Goal: Task Accomplishment & Management: Manage account settings

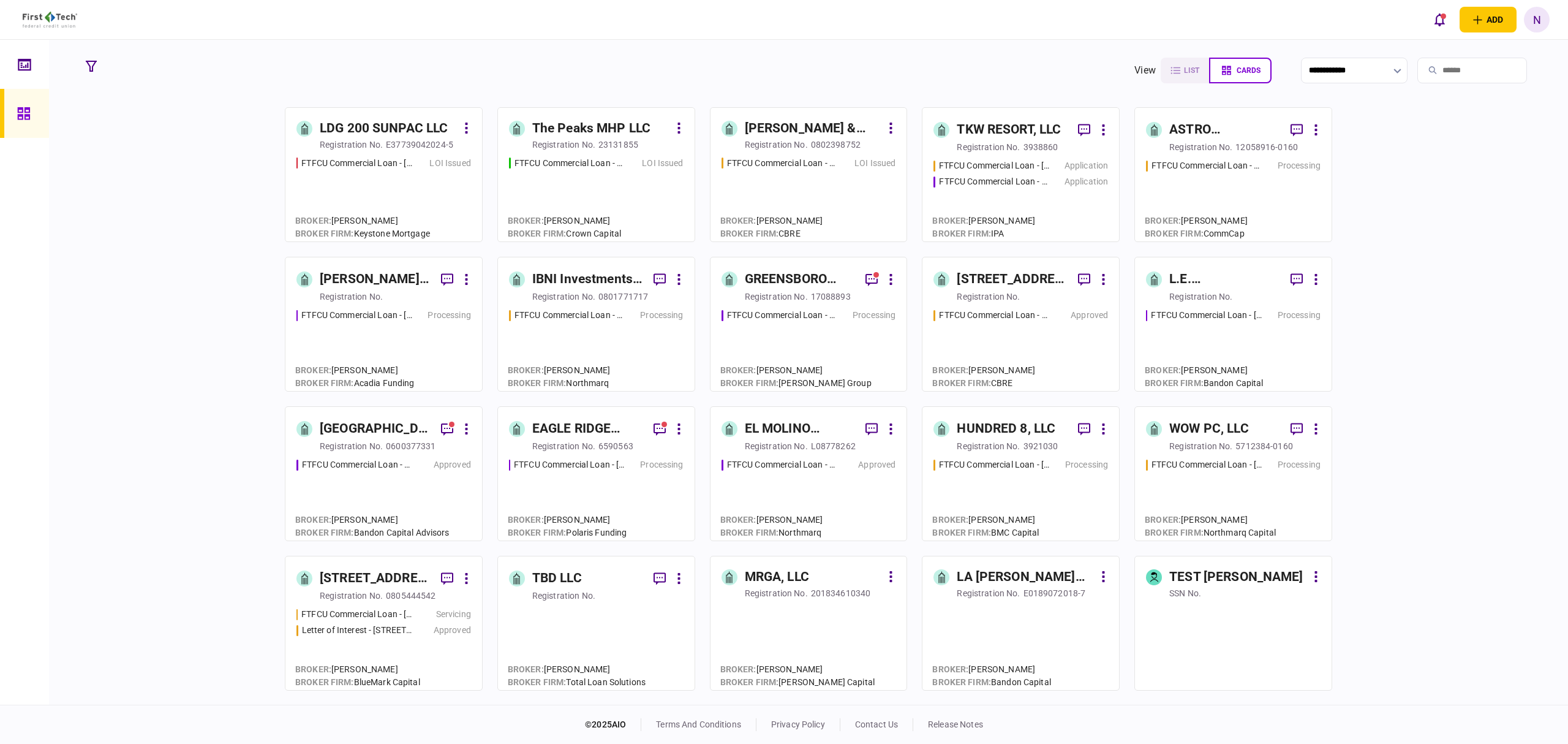
click at [987, 140] on div "TKW RESORT, LLC" at bounding box center [1009, 130] width 104 height 20
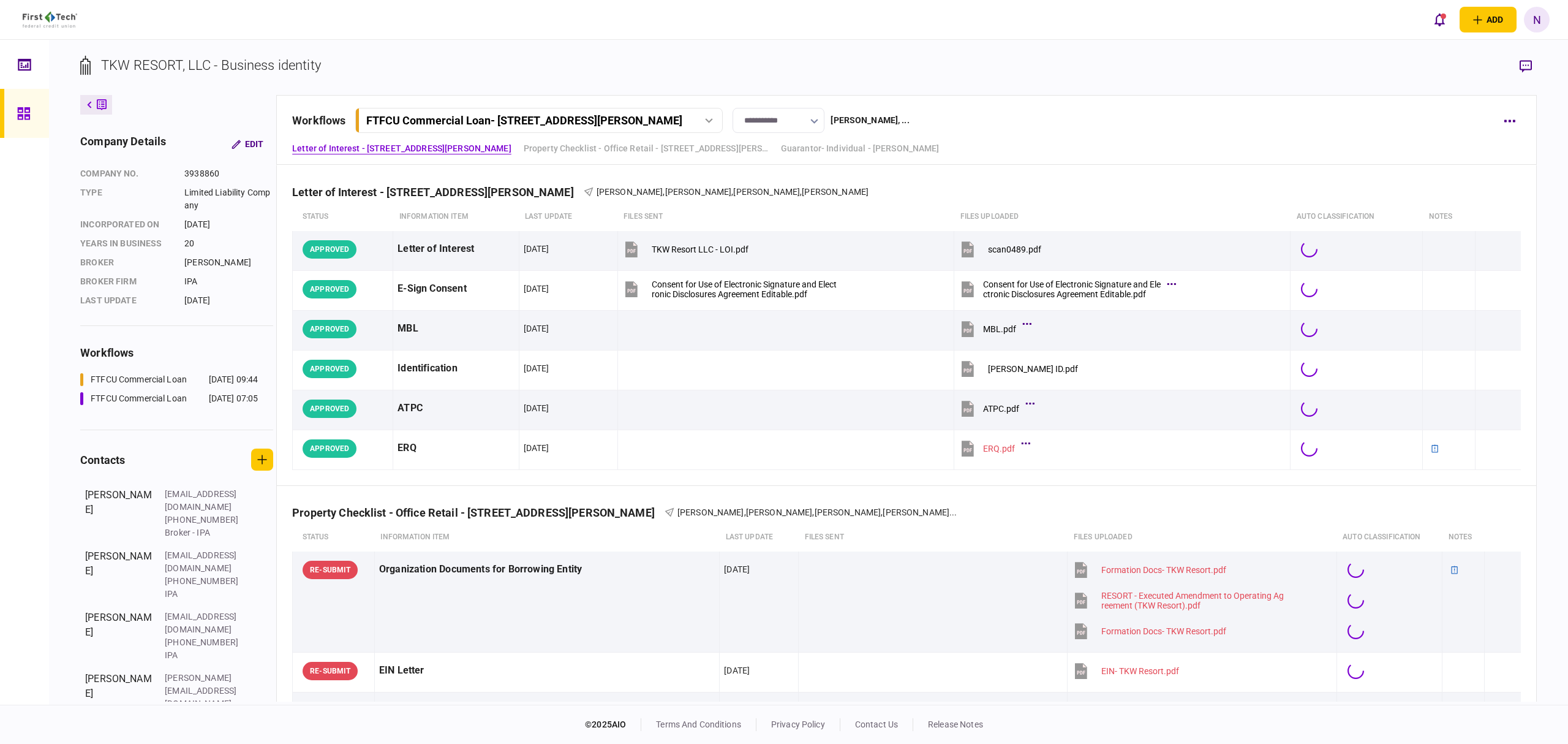
click at [707, 123] on div "FTFCU Commercial Loan - [STREET_ADDRESS][PERSON_NAME]" at bounding box center [538, 120] width 359 height 13
click at [419, 166] on div "FTFCU Commercial Loan - [STREET_ADDRESS]" at bounding box center [463, 171] width 177 height 13
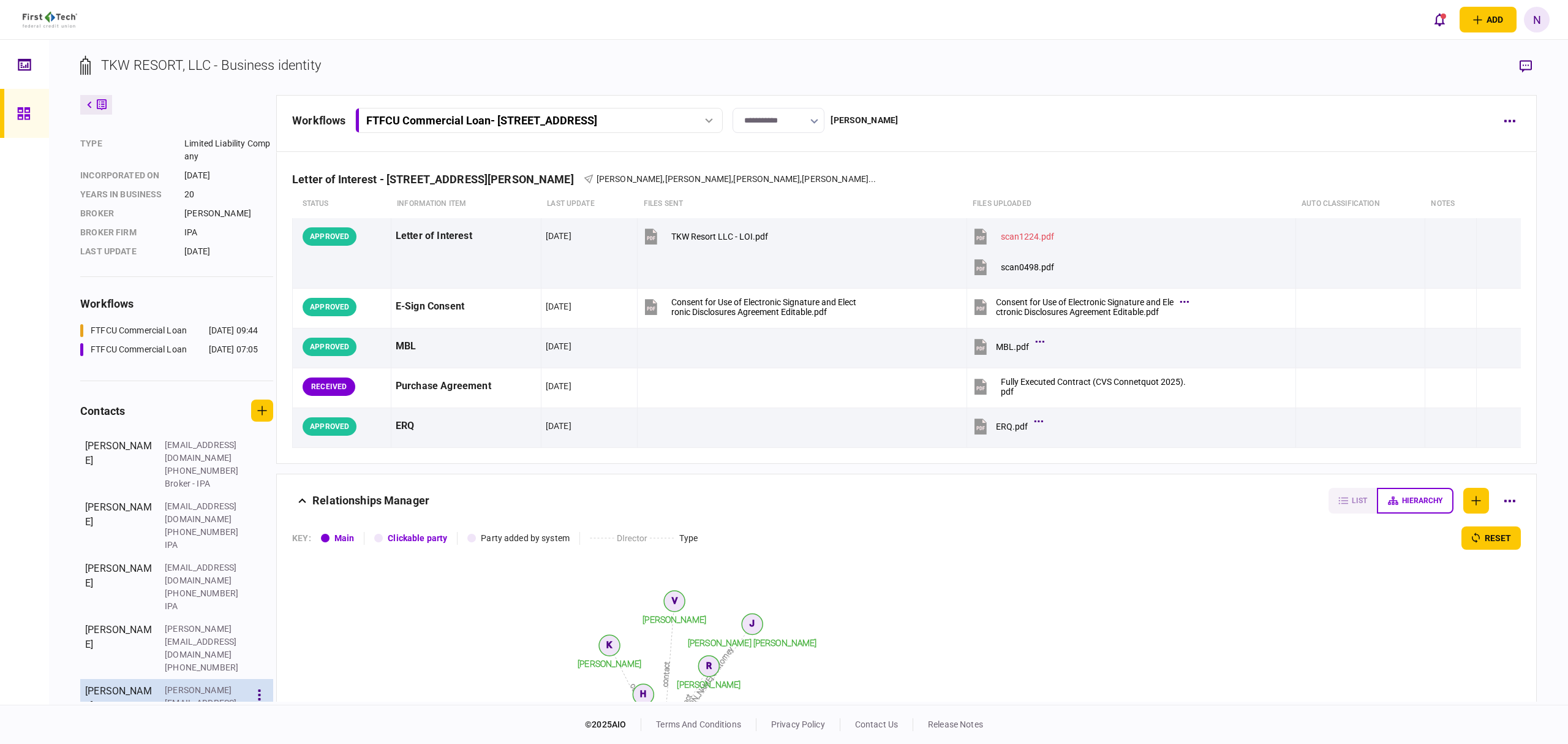
scroll to position [75, 0]
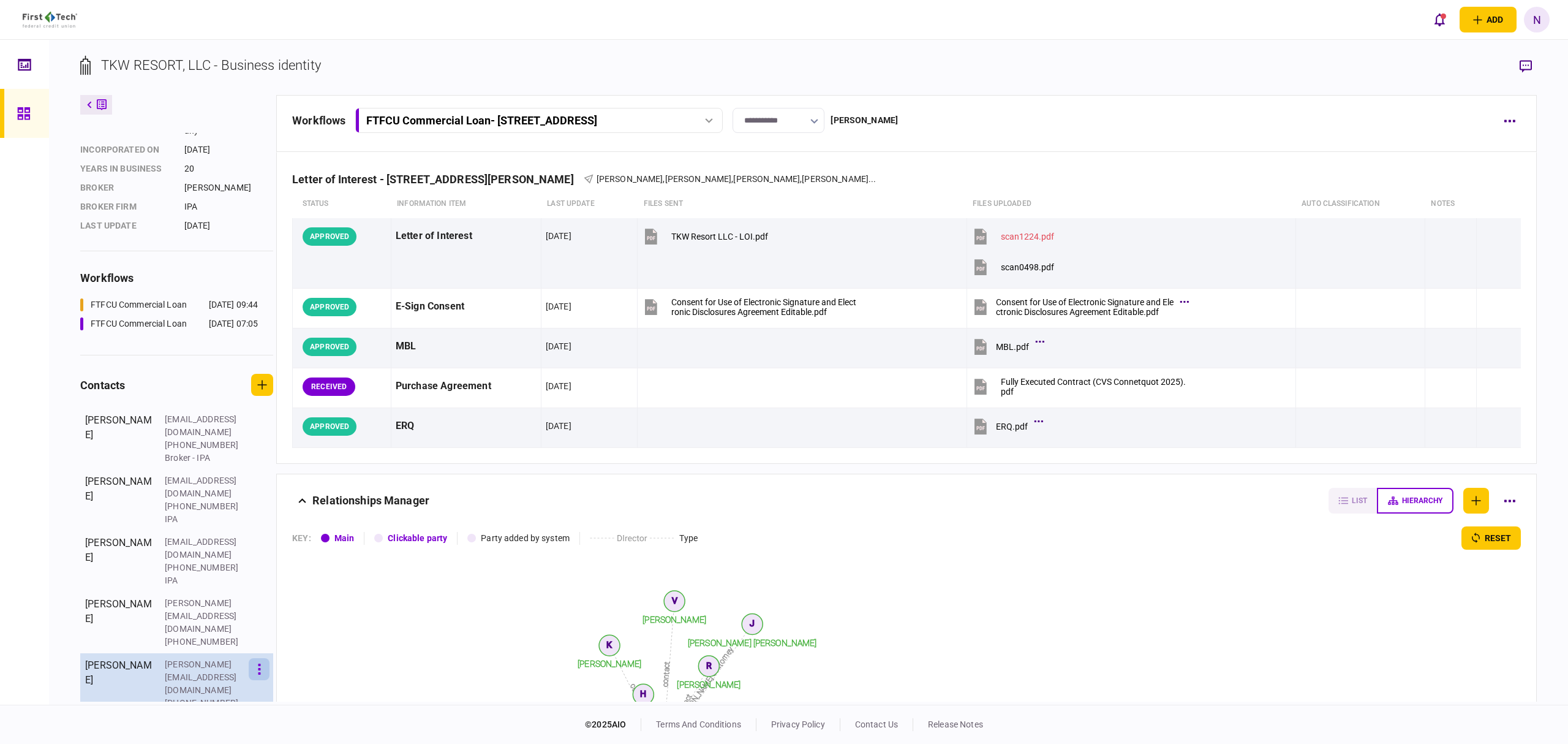
click at [268, 658] on button "button" at bounding box center [259, 669] width 21 height 22
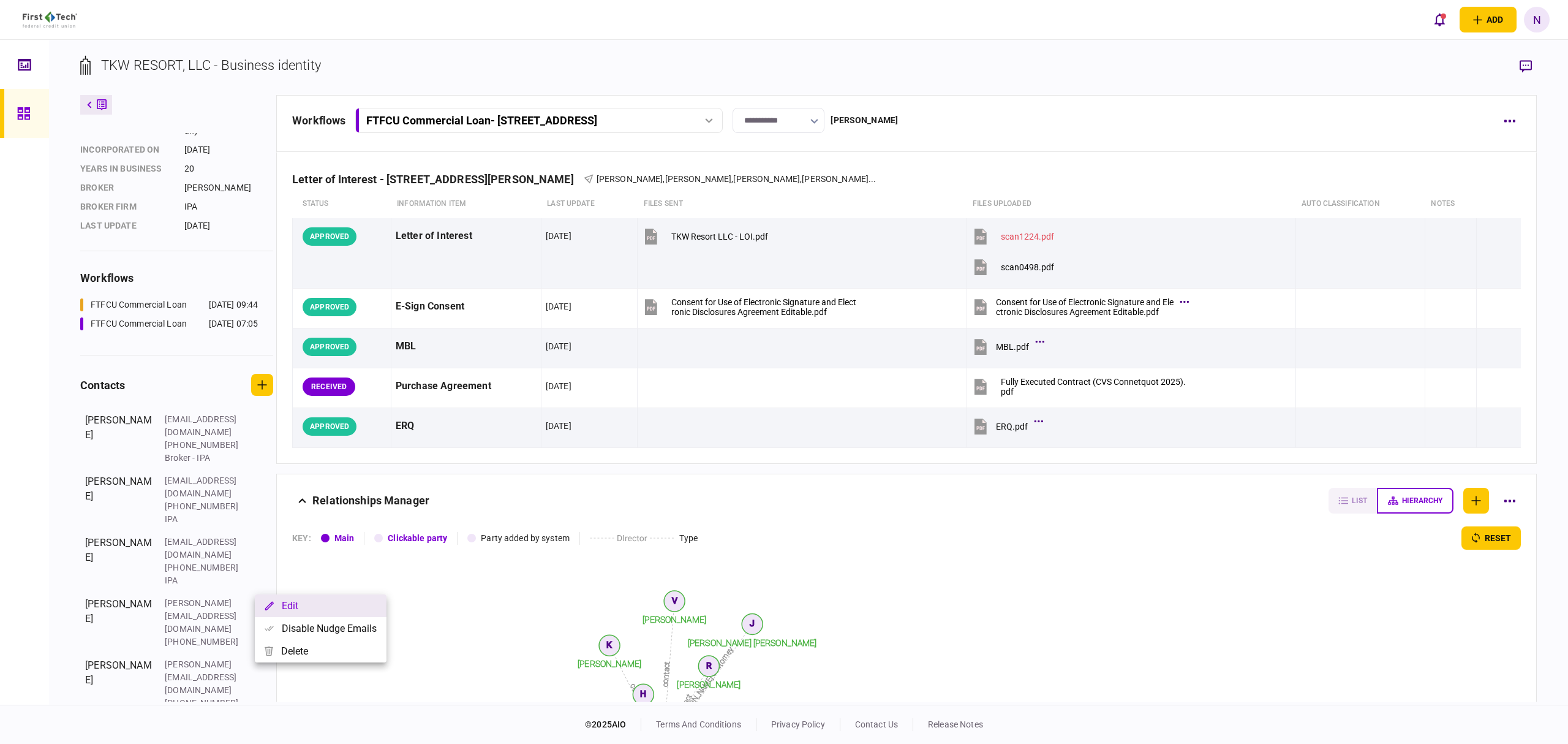
click at [297, 599] on button "Edit" at bounding box center [320, 605] width 132 height 23
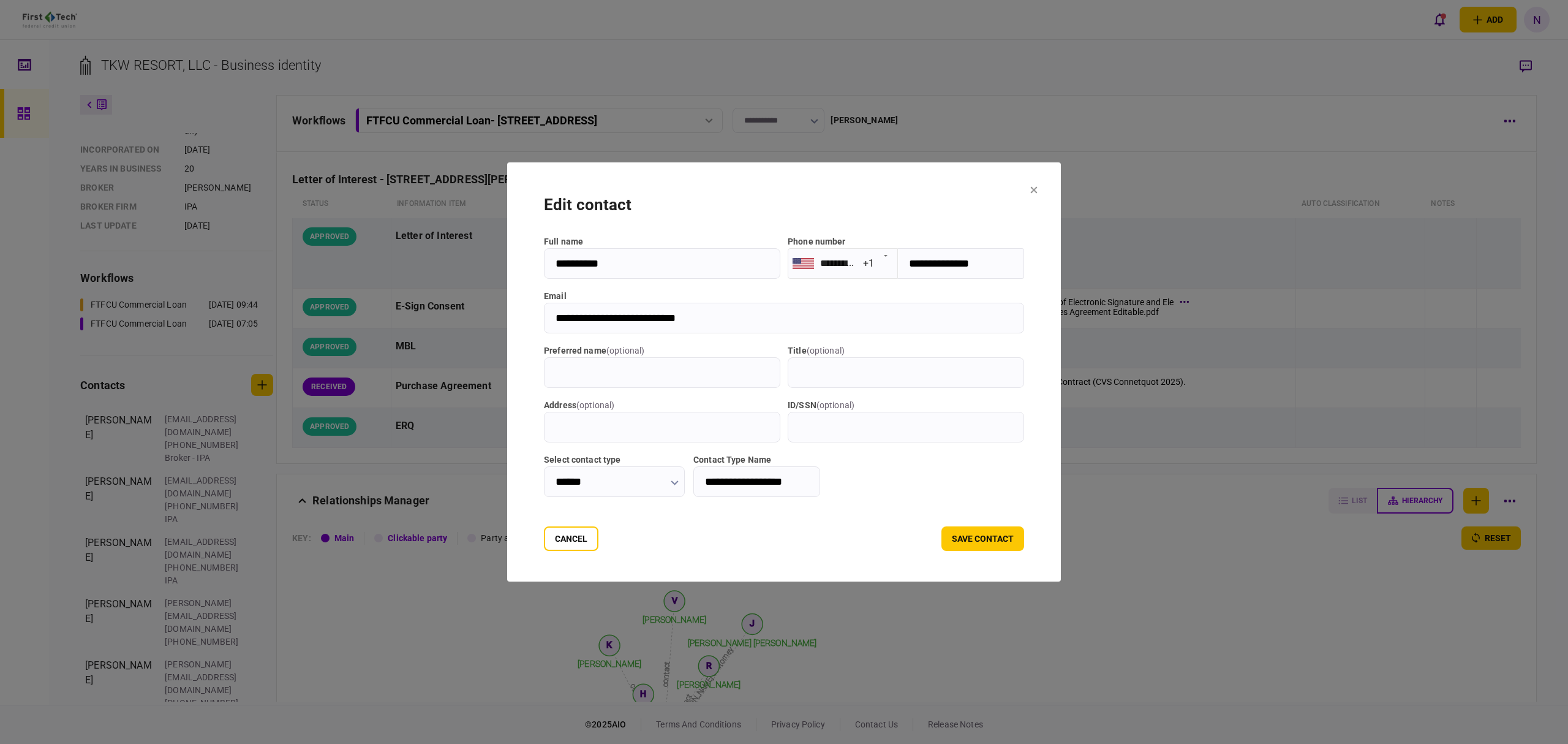
drag, startPoint x: 699, startPoint y: 322, endPoint x: 511, endPoint y: 319, distance: 188.0
click at [511, 319] on section "**********" at bounding box center [784, 372] width 554 height 419
drag, startPoint x: 554, startPoint y: 543, endPoint x: 678, endPoint y: 474, distance: 141.9
click at [554, 543] on button "Cancel" at bounding box center [571, 539] width 55 height 24
